Goal: Information Seeking & Learning: Find specific fact

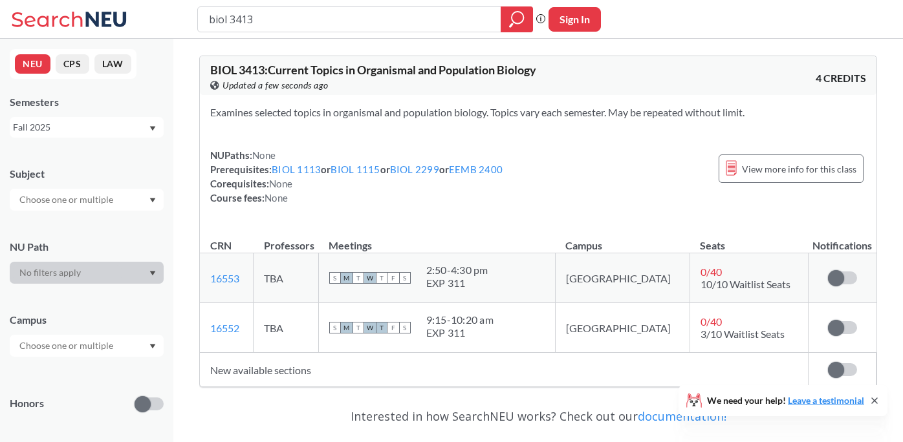
click at [345, 28] on input "biol 3413" at bounding box center [350, 19] width 284 height 22
click at [345, 27] on input "biol 3413" at bounding box center [350, 19] width 284 height 22
type input "o"
type input "phys 1146"
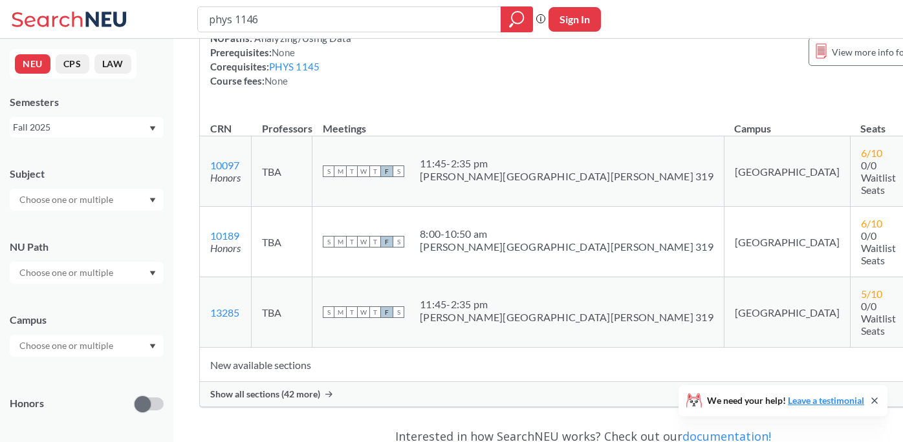
scroll to position [129, 0]
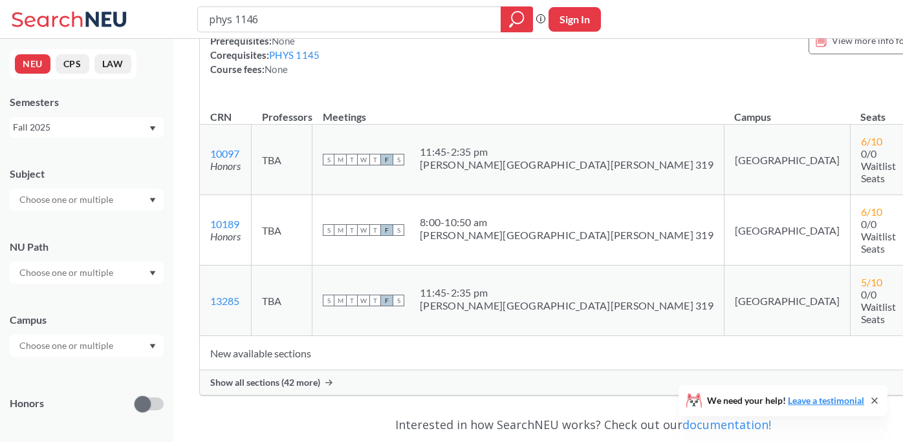
click at [309, 377] on span "Show all sections (42 more)" at bounding box center [265, 383] width 110 height 12
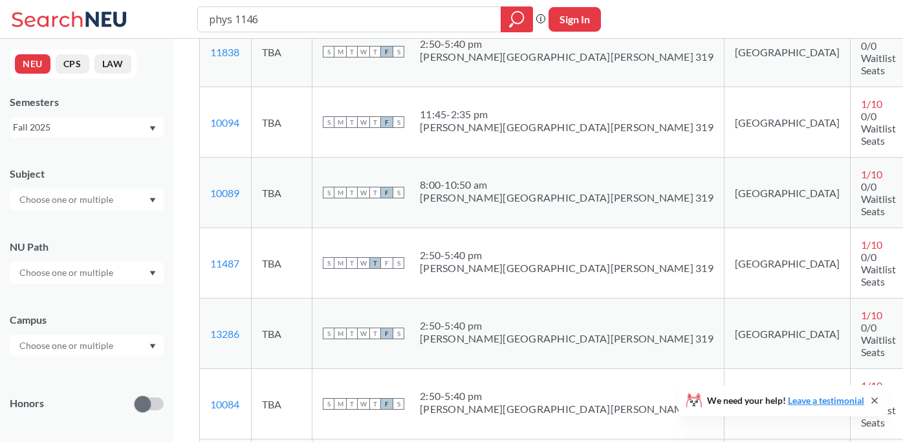
scroll to position [801, 0]
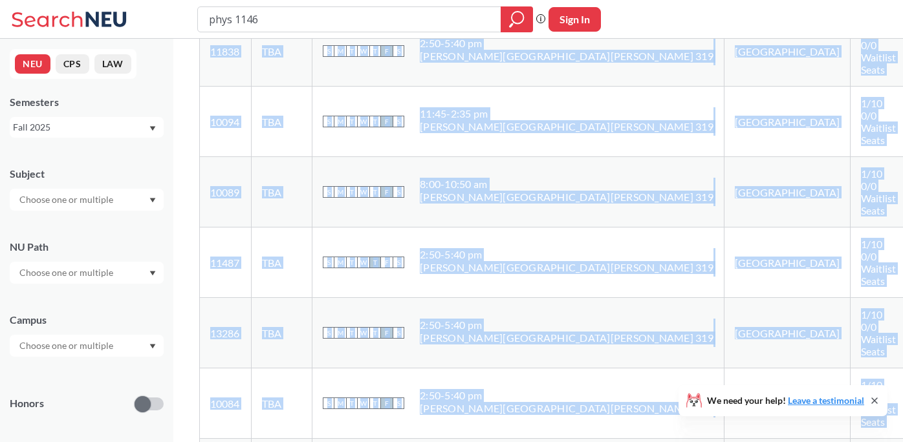
drag, startPoint x: 243, startPoint y: 273, endPoint x: 191, endPoint y: 273, distance: 52.4
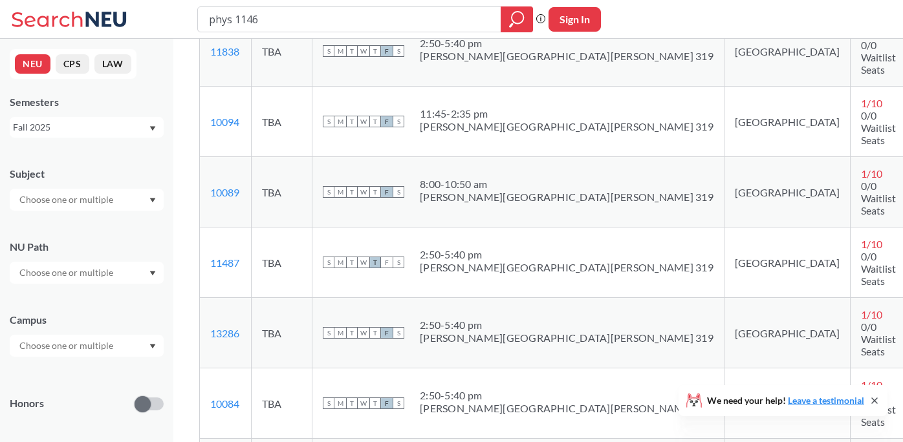
drag, startPoint x: 245, startPoint y: 274, endPoint x: 209, endPoint y: 273, distance: 36.2
copy link "20373"
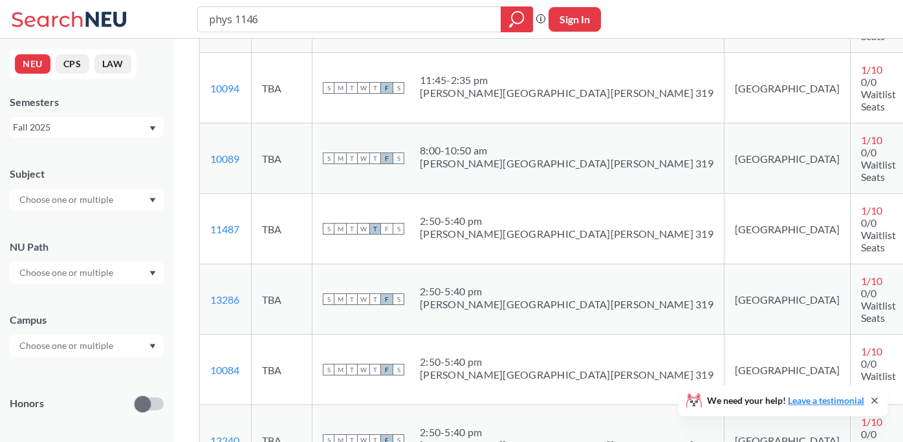
scroll to position [833, 0]
drag, startPoint x: 246, startPoint y: 191, endPoint x: 203, endPoint y: 190, distance: 43.3
copy link "11836"
